Goal: Check status: Check status

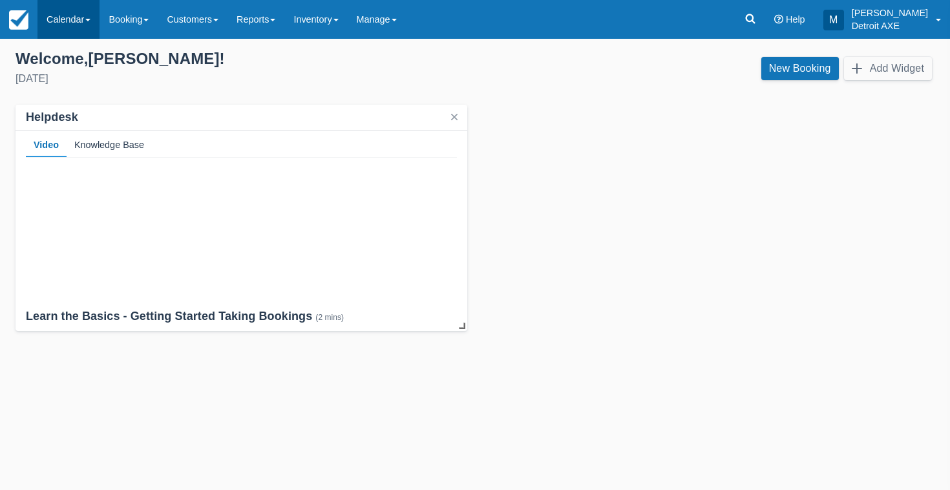
click at [81, 18] on link "Calendar" at bounding box center [69, 19] width 62 height 39
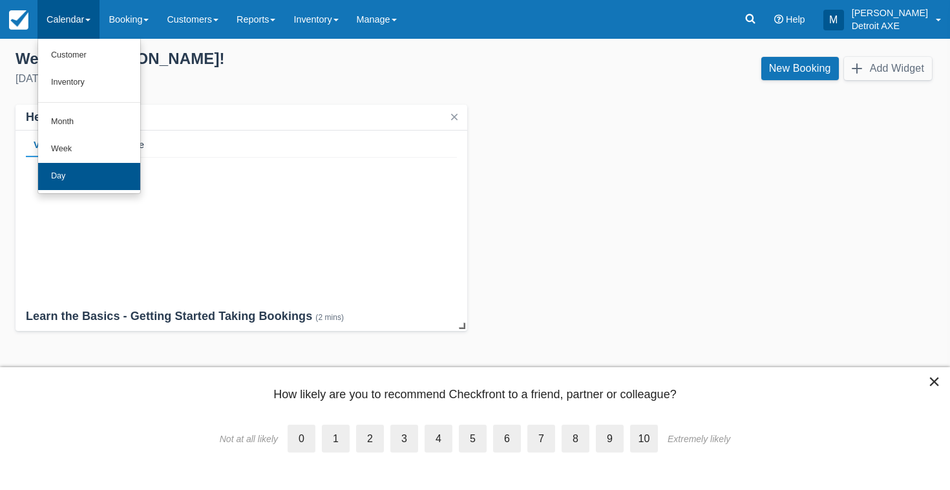
click at [72, 170] on link "Day" at bounding box center [89, 176] width 102 height 27
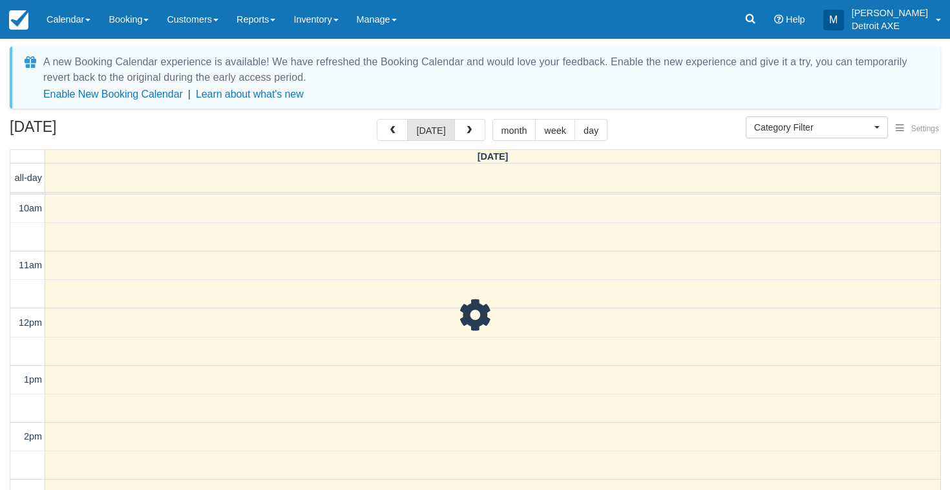
select select
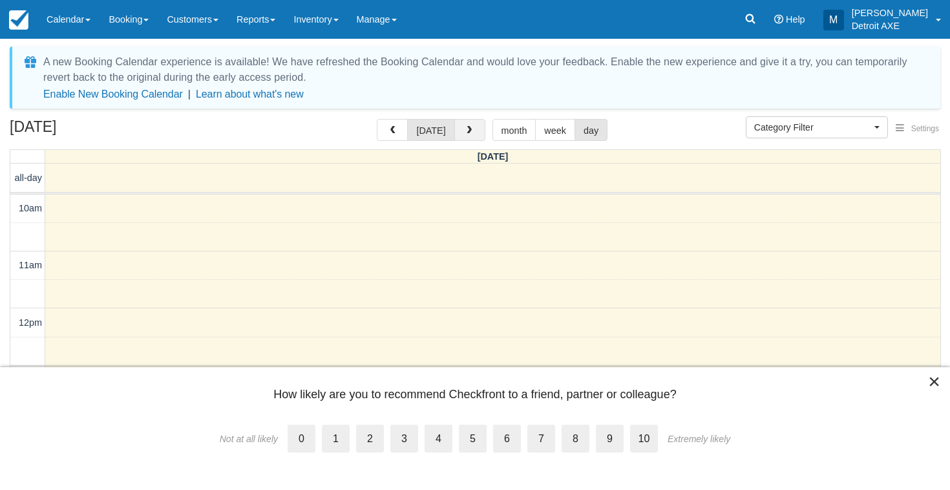
click at [473, 122] on button "button" at bounding box center [470, 130] width 31 height 22
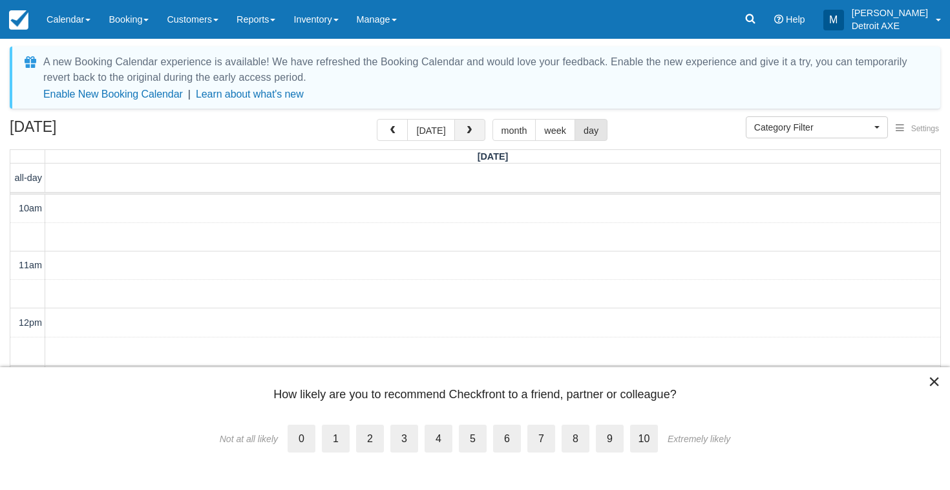
click at [473, 122] on button "button" at bounding box center [470, 130] width 31 height 22
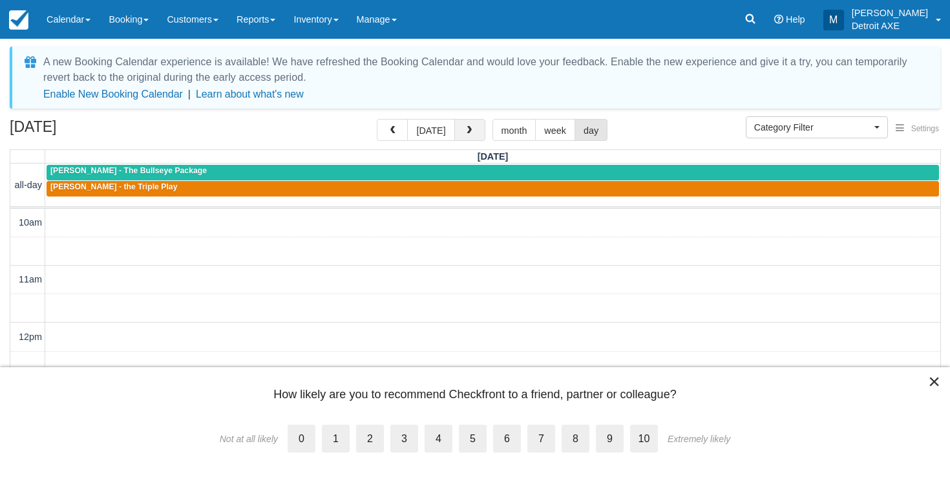
click at [473, 122] on button "button" at bounding box center [470, 130] width 31 height 22
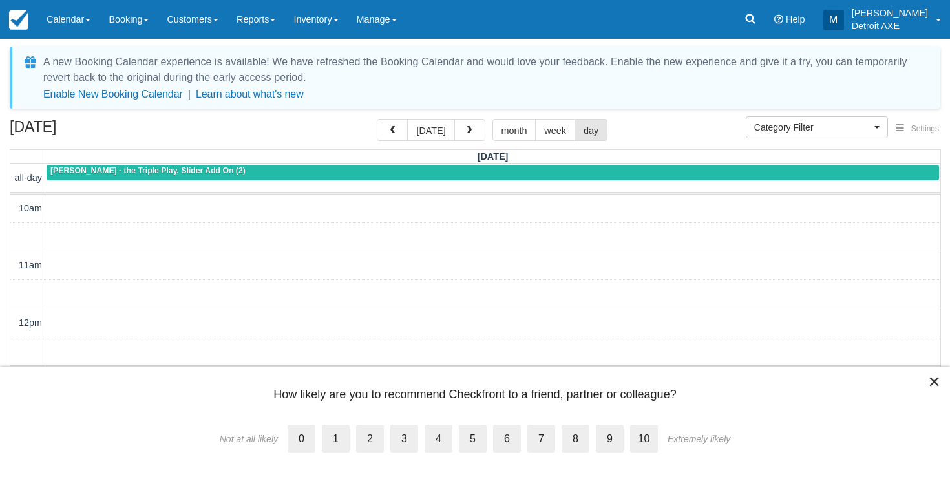
click at [932, 386] on button "×" at bounding box center [934, 381] width 12 height 21
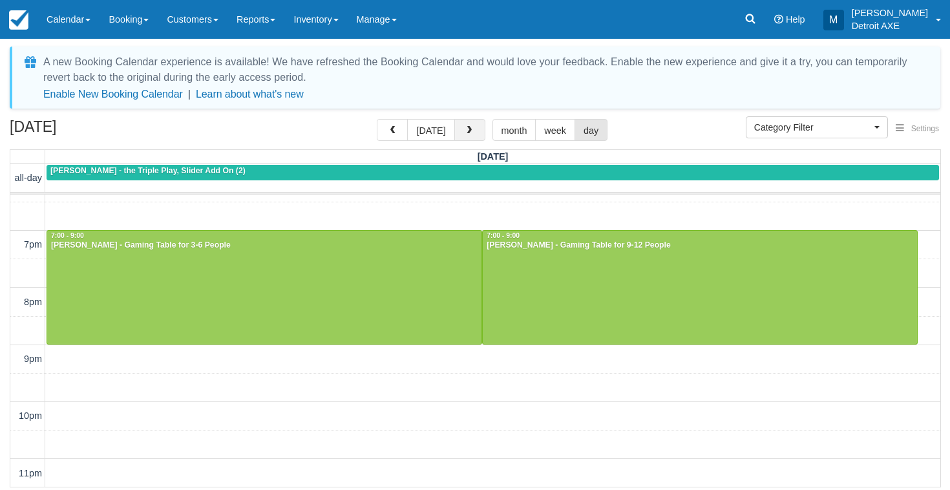
click at [465, 127] on span "button" at bounding box center [469, 130] width 9 height 9
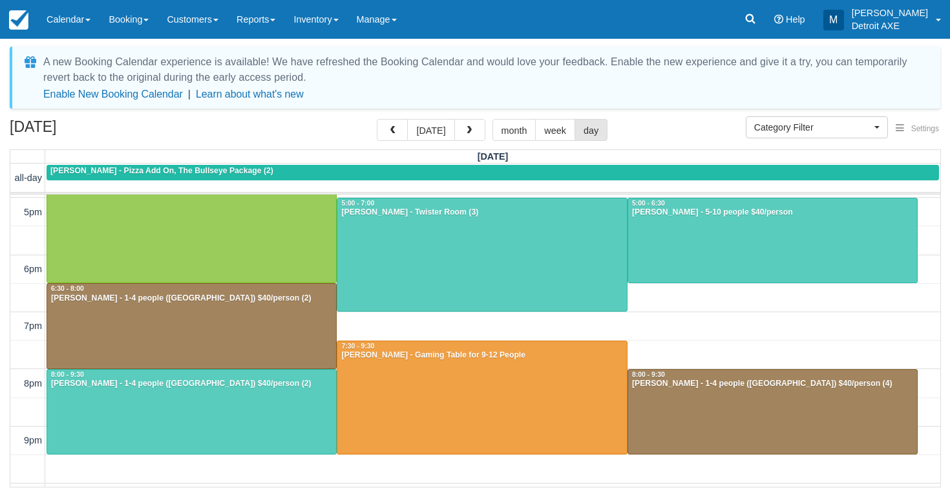
scroll to position [398, 0]
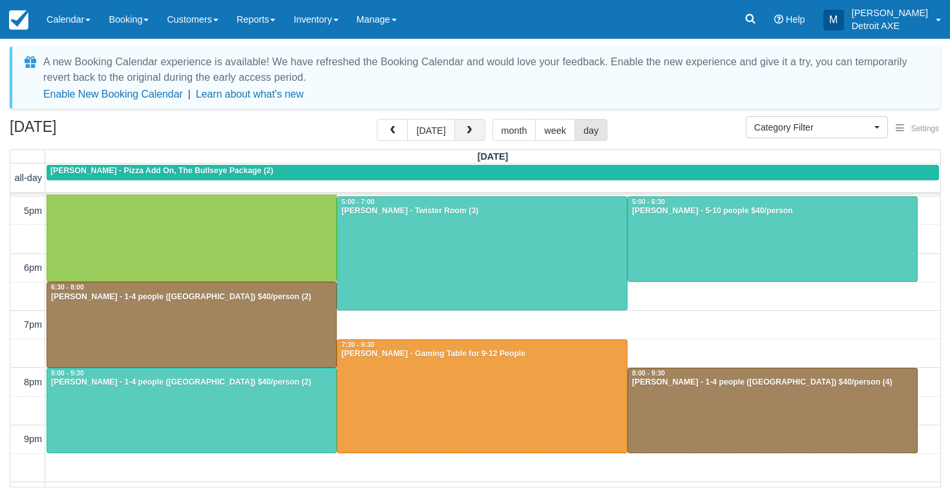
click at [474, 130] on button "button" at bounding box center [470, 130] width 31 height 22
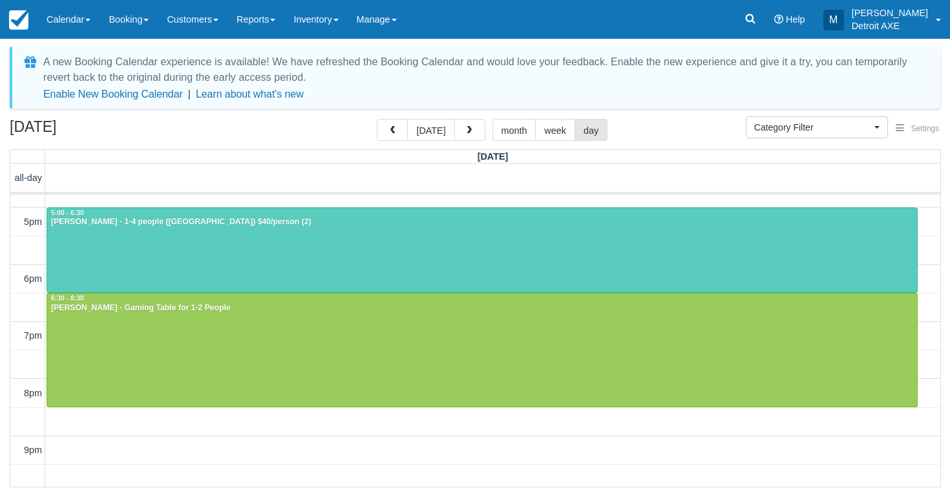
scroll to position [393, 0]
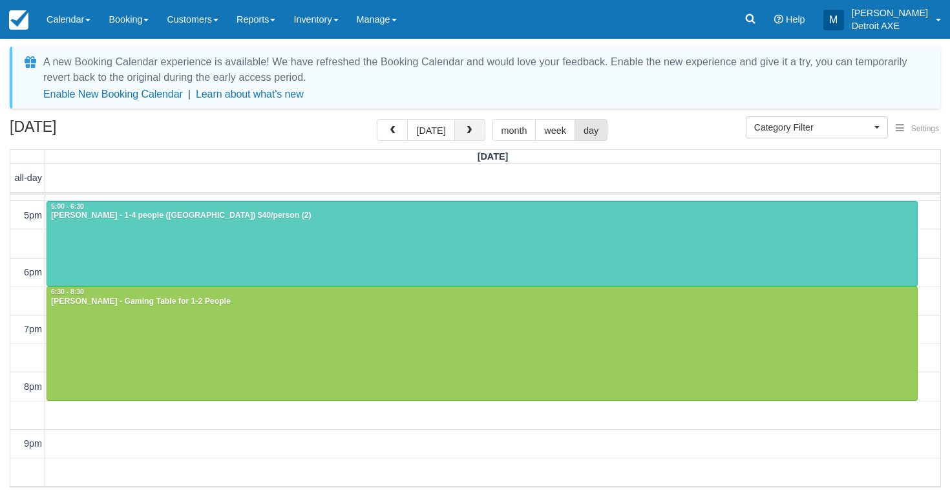
click at [475, 133] on button "button" at bounding box center [470, 130] width 31 height 22
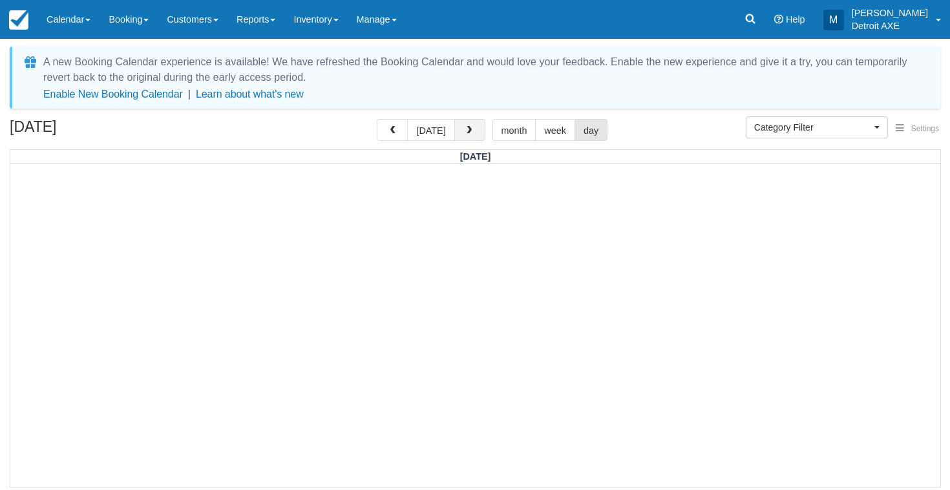
click at [475, 133] on button "button" at bounding box center [470, 130] width 31 height 22
click at [424, 129] on button "[DATE]" at bounding box center [430, 130] width 47 height 22
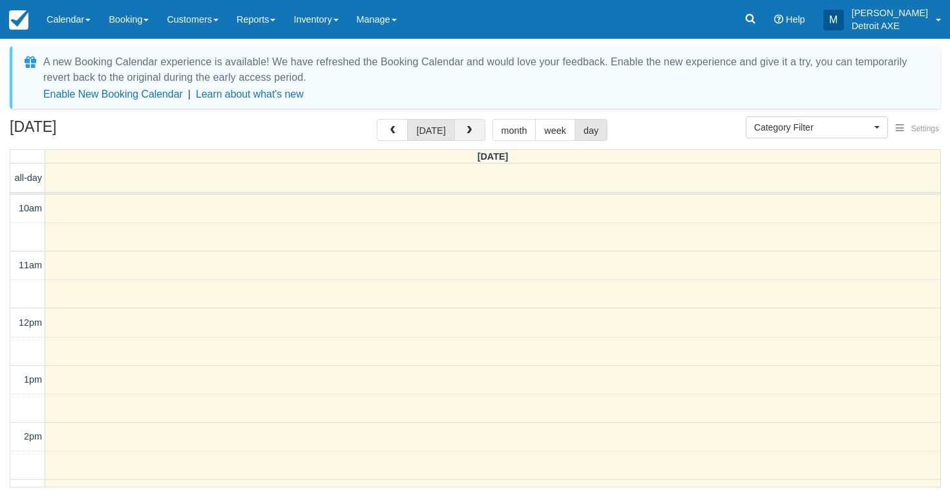
click at [466, 125] on button "button" at bounding box center [470, 130] width 31 height 22
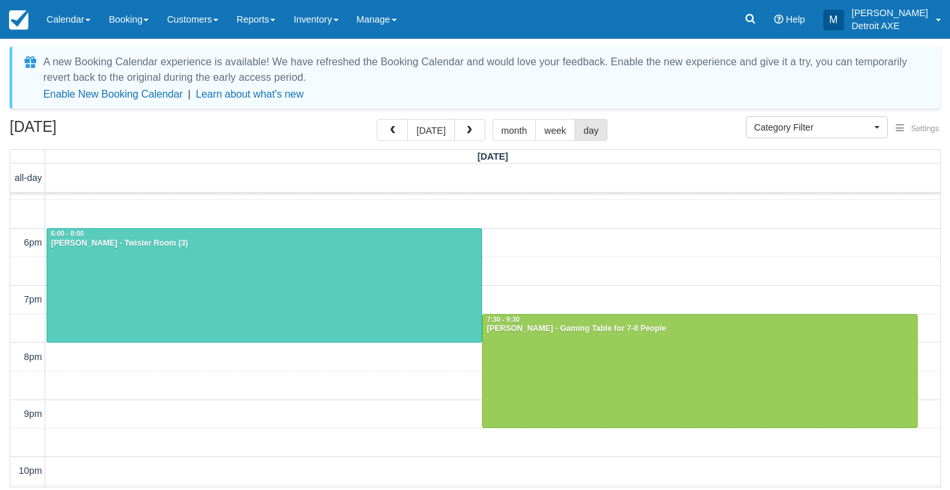
scroll to position [420, 0]
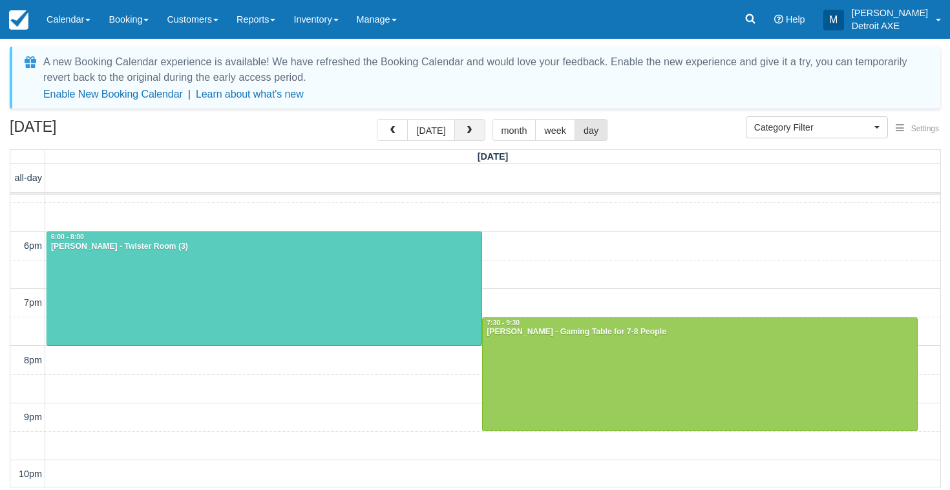
click at [477, 133] on button "button" at bounding box center [470, 130] width 31 height 22
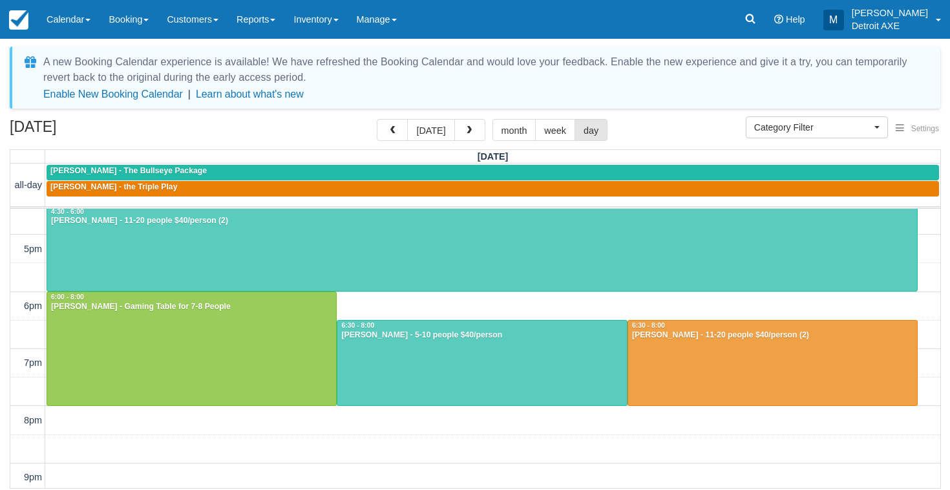
scroll to position [370, 0]
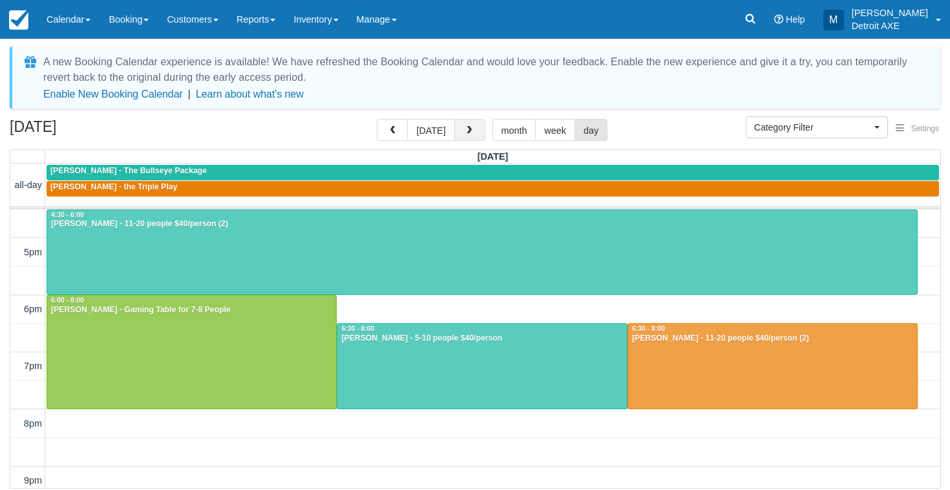
click at [473, 125] on button "button" at bounding box center [470, 130] width 31 height 22
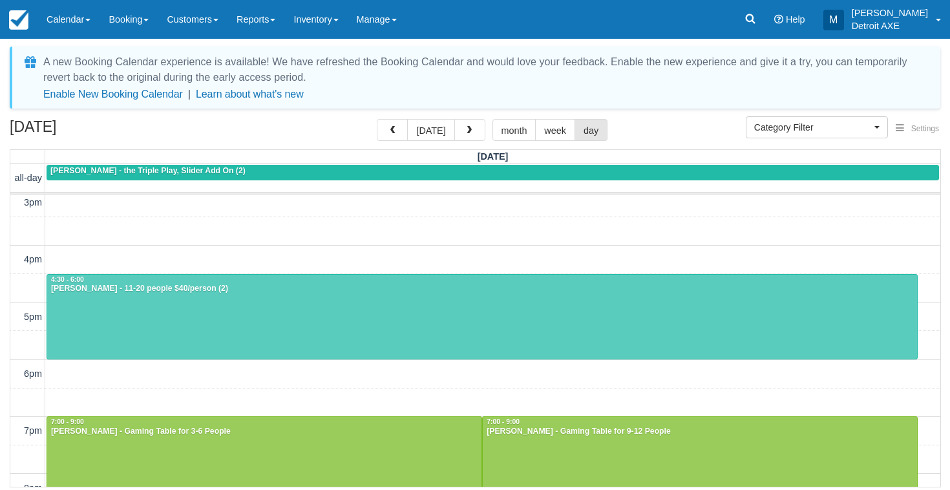
scroll to position [303, 0]
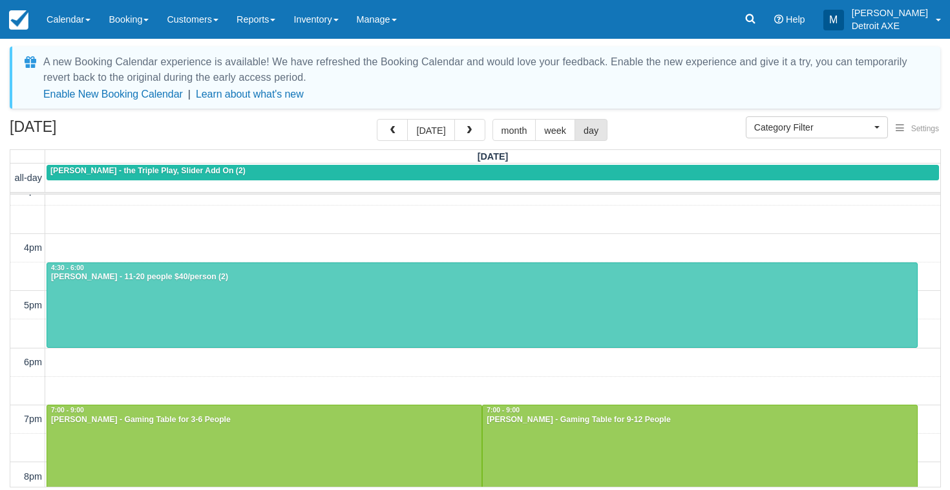
click at [419, 297] on div at bounding box center [482, 305] width 870 height 85
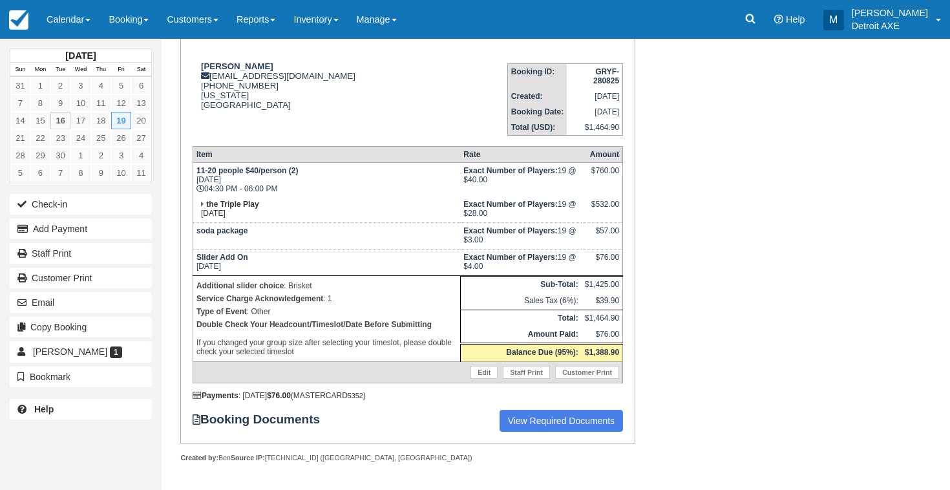
scroll to position [169, 0]
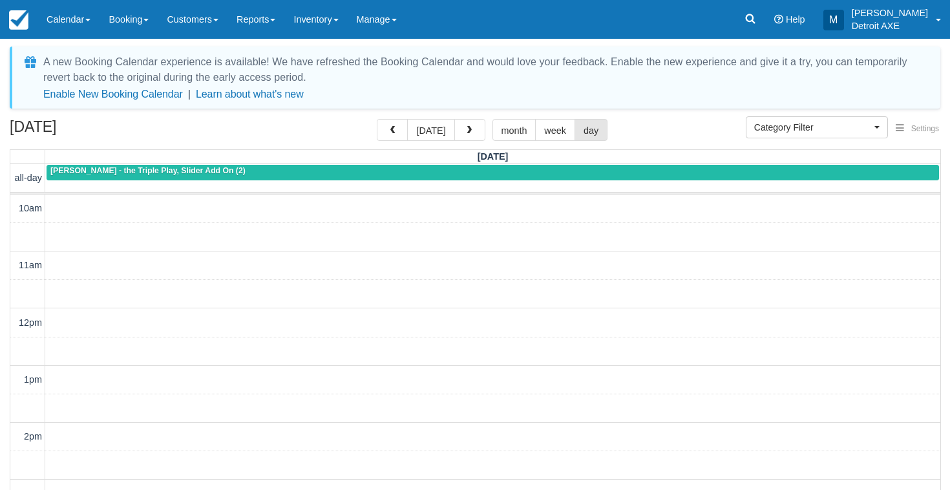
select select
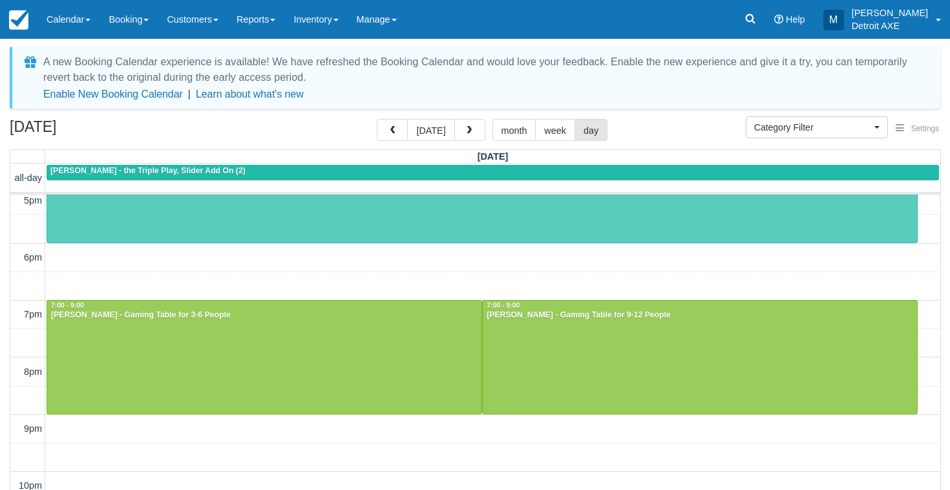
scroll to position [408, 0]
